Goal: Transaction & Acquisition: Book appointment/travel/reservation

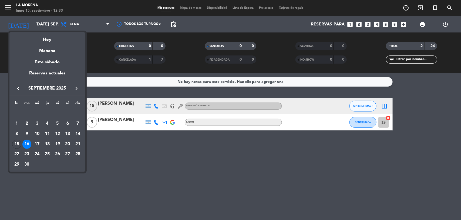
click at [45, 37] on div "Hoy" at bounding box center [47, 37] width 76 height 11
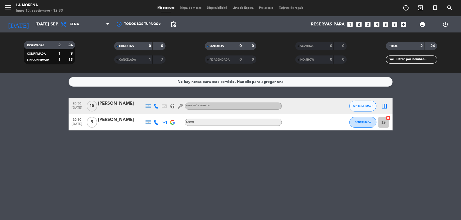
type input "lun. [DATE]"
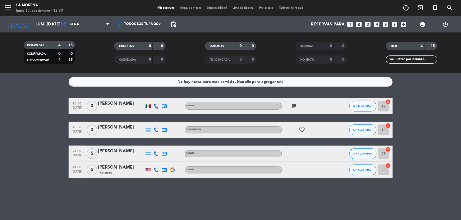
click at [372, 25] on div "Reservas para looks_one looks_two looks_3 looks_4 looks_5 looks_6 add_box" at bounding box center [294, 24] width 231 height 16
click at [377, 26] on icon "looks_4" at bounding box center [377, 24] width 7 height 7
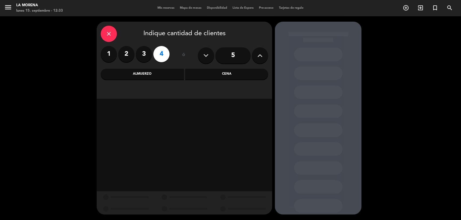
click at [234, 64] on div "5" at bounding box center [233, 55] width 70 height 19
click at [234, 76] on div "Cena" at bounding box center [226, 74] width 83 height 11
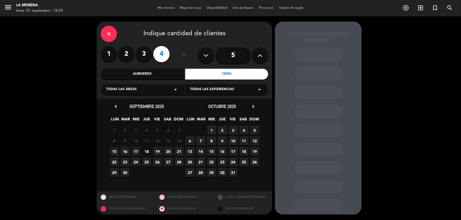
click at [111, 152] on span "15" at bounding box center [114, 151] width 9 height 9
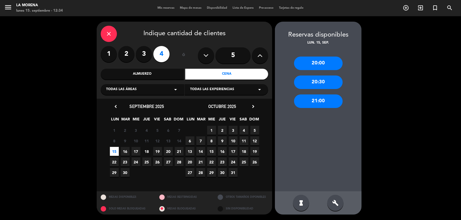
click at [333, 198] on div "build" at bounding box center [336, 203] width 16 height 16
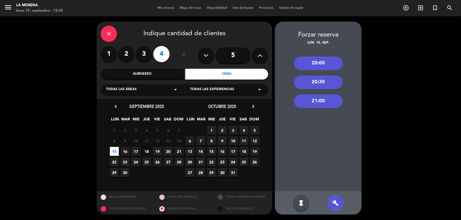
click at [317, 99] on div "21:00" at bounding box center [318, 101] width 49 height 14
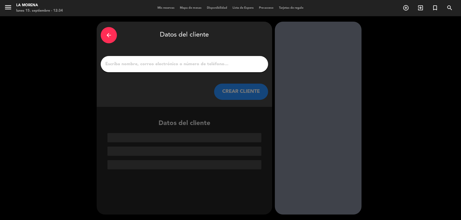
click at [190, 61] on input "1" at bounding box center [185, 64] width 160 height 8
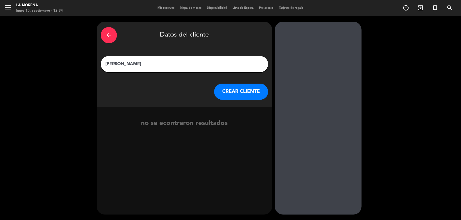
type input "[PERSON_NAME]"
click at [222, 87] on button "CREAR CLIENTE" at bounding box center [241, 92] width 54 height 16
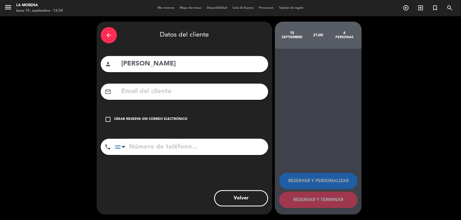
click at [127, 124] on div "check_box_outline_blank Crear reserva sin correo electrónico" at bounding box center [185, 119] width 168 height 16
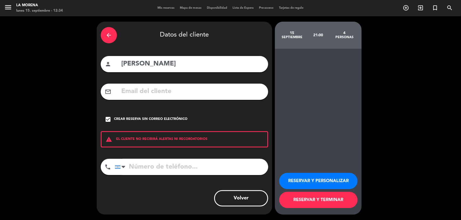
click at [177, 168] on input "tel" at bounding box center [192, 167] width 154 height 16
type input "2901494582"
click at [316, 199] on button "RESERVAR Y TERMINAR" at bounding box center [319, 200] width 78 height 16
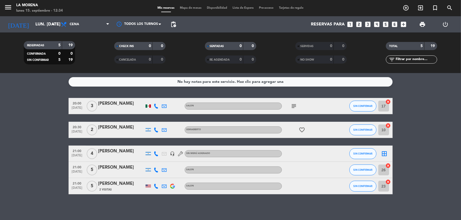
click at [291, 105] on span "subject" at bounding box center [294, 106] width 8 height 6
click at [291, 106] on icon "subject" at bounding box center [294, 106] width 6 height 6
